Goal: Task Accomplishment & Management: Manage account settings

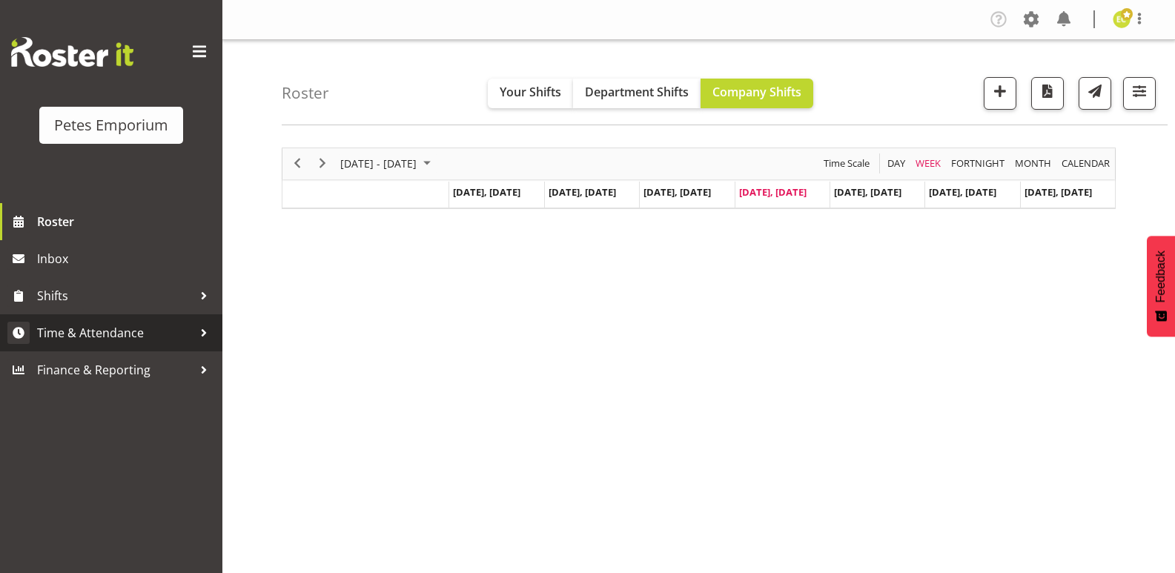
click at [124, 338] on span "Time & Attendance" at bounding box center [115, 333] width 156 height 22
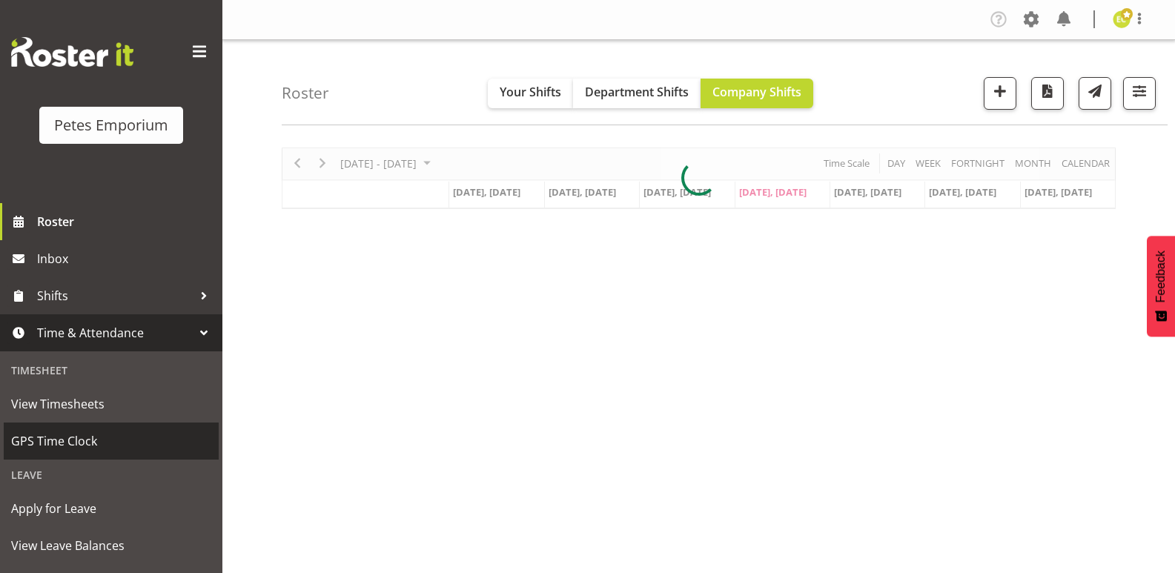
click at [54, 448] on span "GPS Time Clock" at bounding box center [111, 441] width 200 height 22
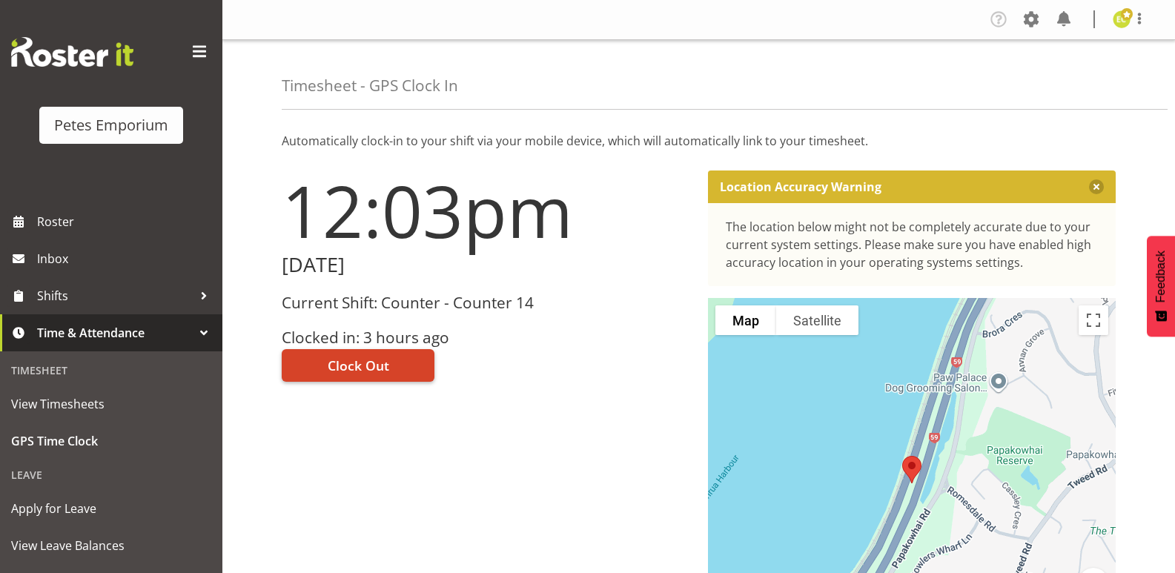
click at [359, 373] on span "Clock Out" at bounding box center [359, 365] width 62 height 19
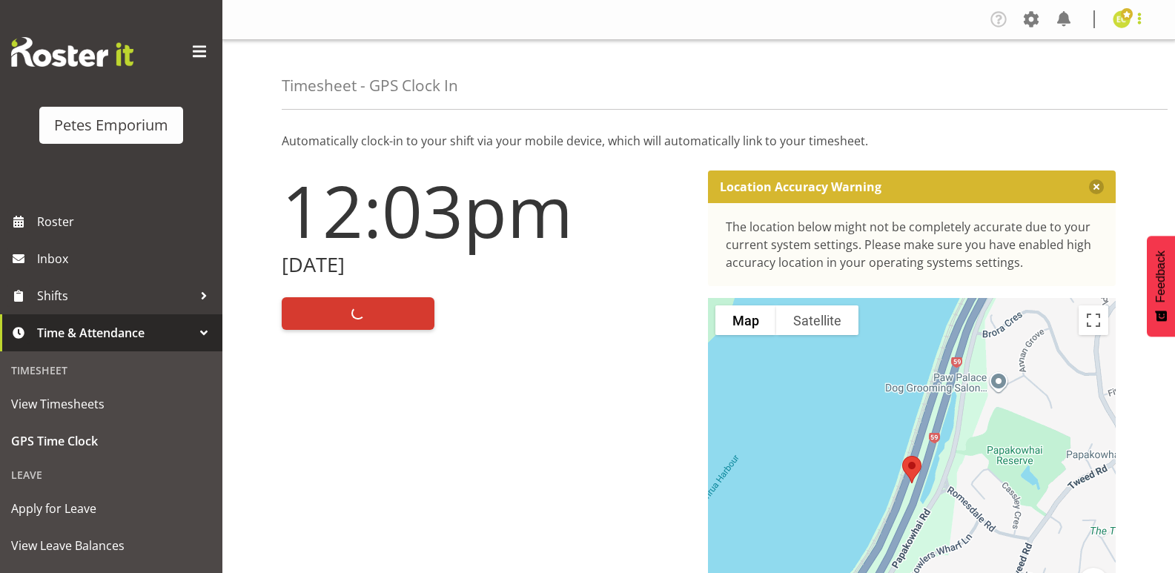
click at [1144, 16] on span at bounding box center [1139, 19] width 18 height 18
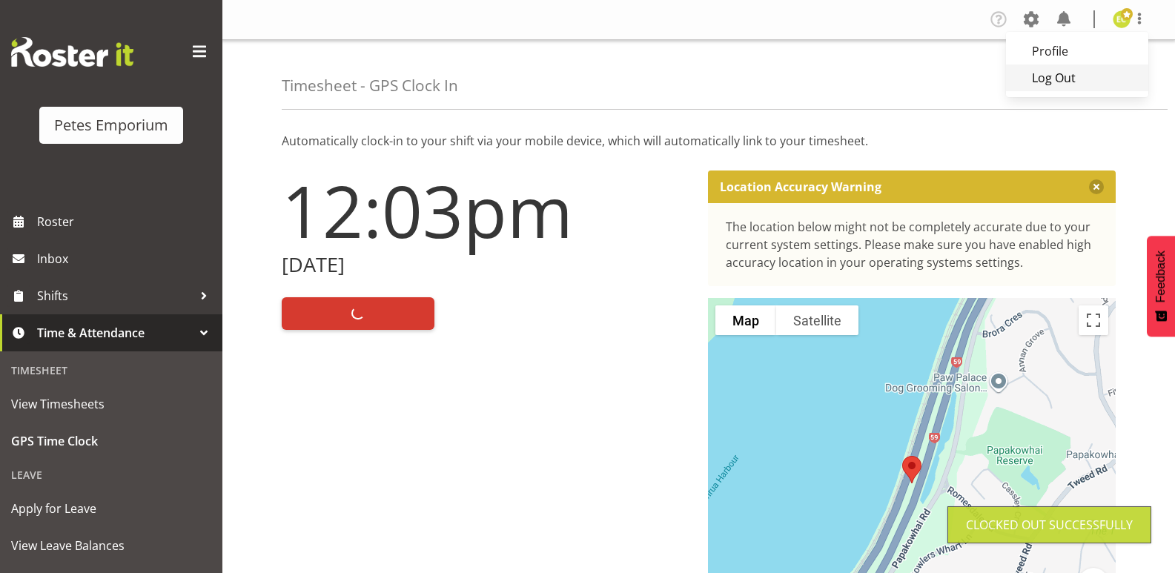
click at [1055, 72] on link "Log Out" at bounding box center [1077, 77] width 142 height 27
